Goal: Transaction & Acquisition: Download file/media

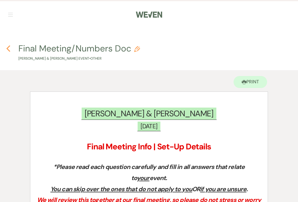
click at [9, 47] on icon "Previous" at bounding box center [8, 48] width 4 height 7
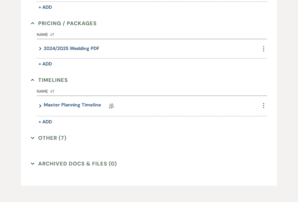
scroll to position [527, 0]
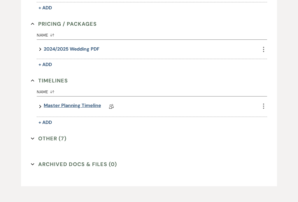
click at [55, 103] on link "Master Planning Timeline" at bounding box center [72, 106] width 57 height 9
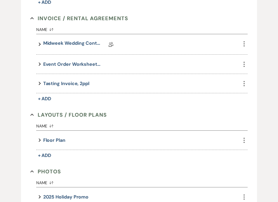
scroll to position [287, 0]
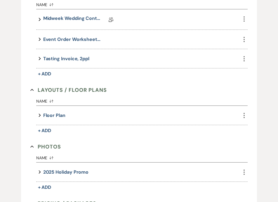
click at [62, 116] on button "Floor Plan" at bounding box center [54, 115] width 22 height 8
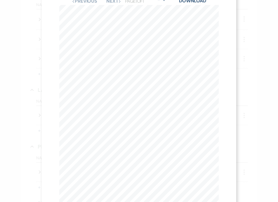
scroll to position [20, 0]
click at [193, 2] on link "Download" at bounding box center [192, 1] width 27 height 6
